Goal: Navigation & Orientation: Find specific page/section

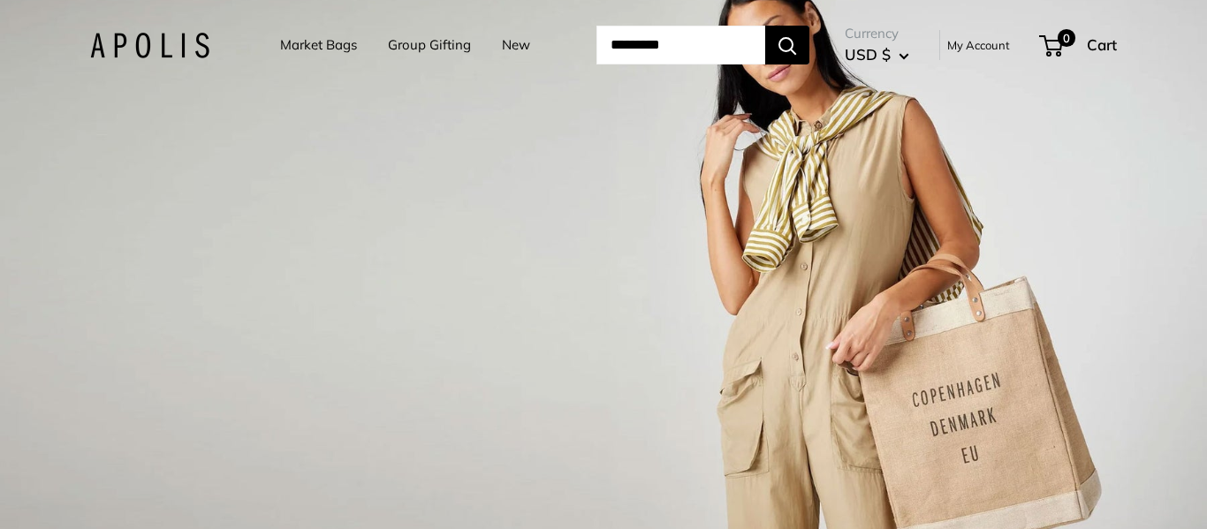
click at [302, 48] on link "Market Bags" at bounding box center [318, 45] width 77 height 25
